Goal: Navigation & Orientation: Find specific page/section

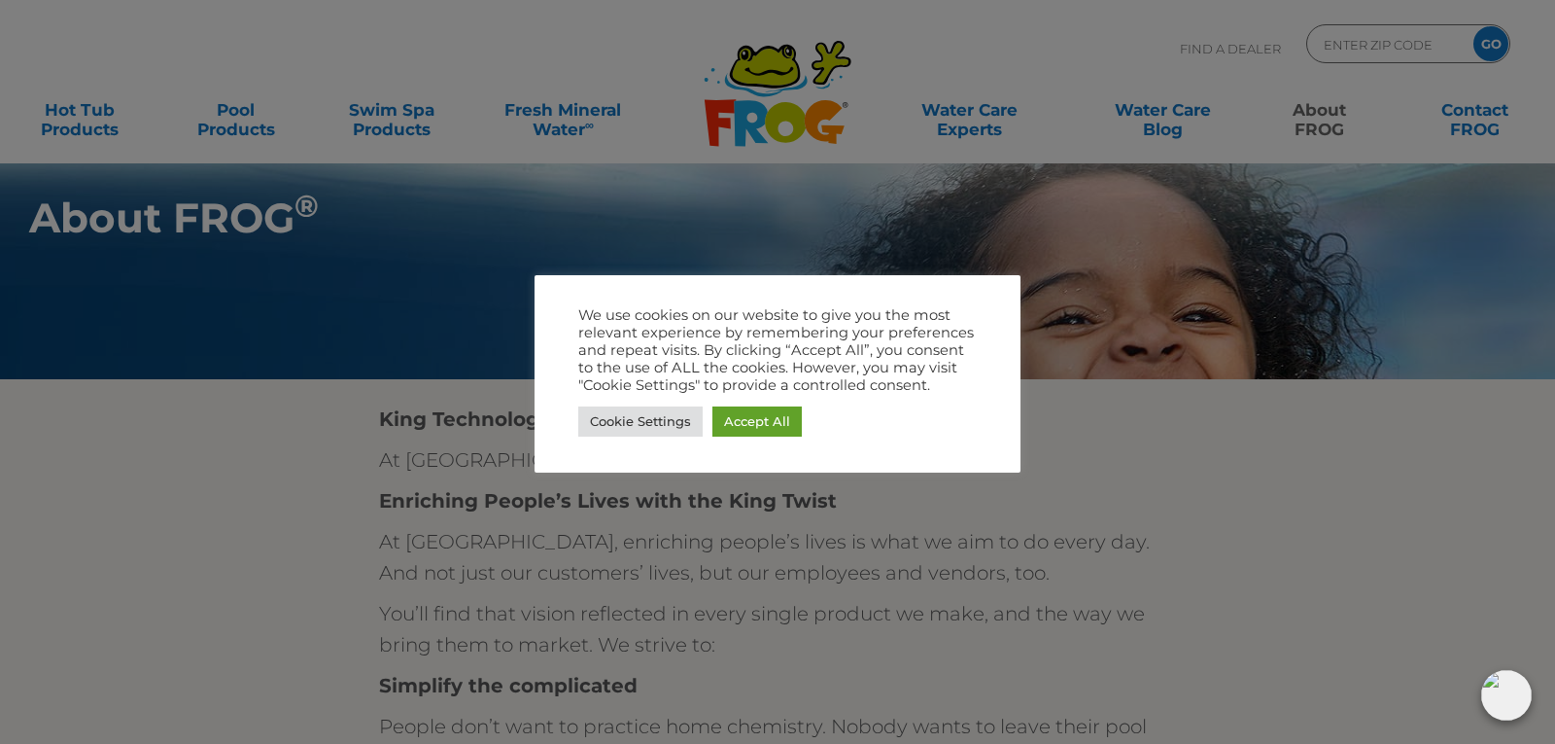
click at [236, 122] on div at bounding box center [777, 372] width 1555 height 744
click at [746, 423] on link "Accept All" at bounding box center [756, 421] width 89 height 30
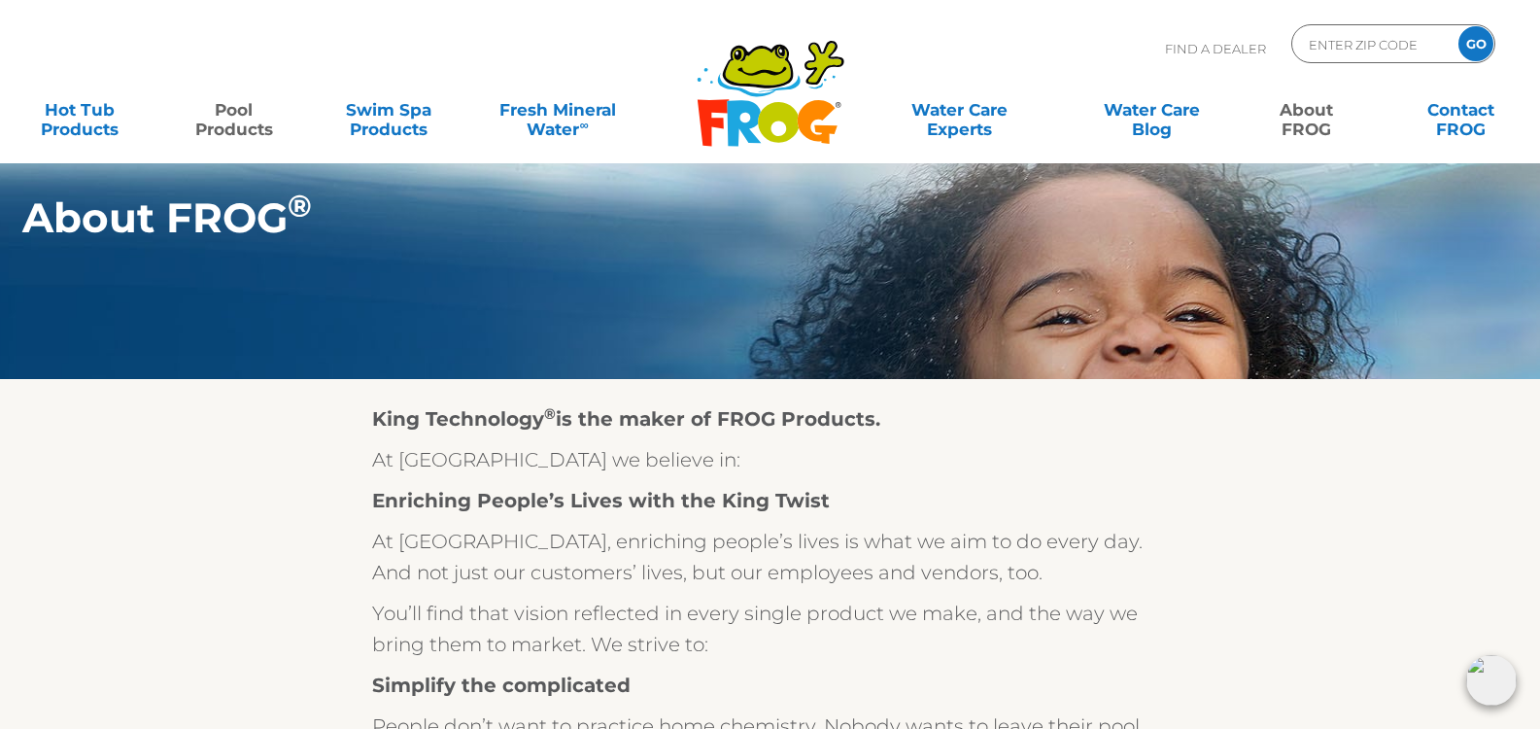
click at [232, 115] on link "Pool Products" at bounding box center [234, 109] width 121 height 39
